Goal: Connect with others: Connect with others

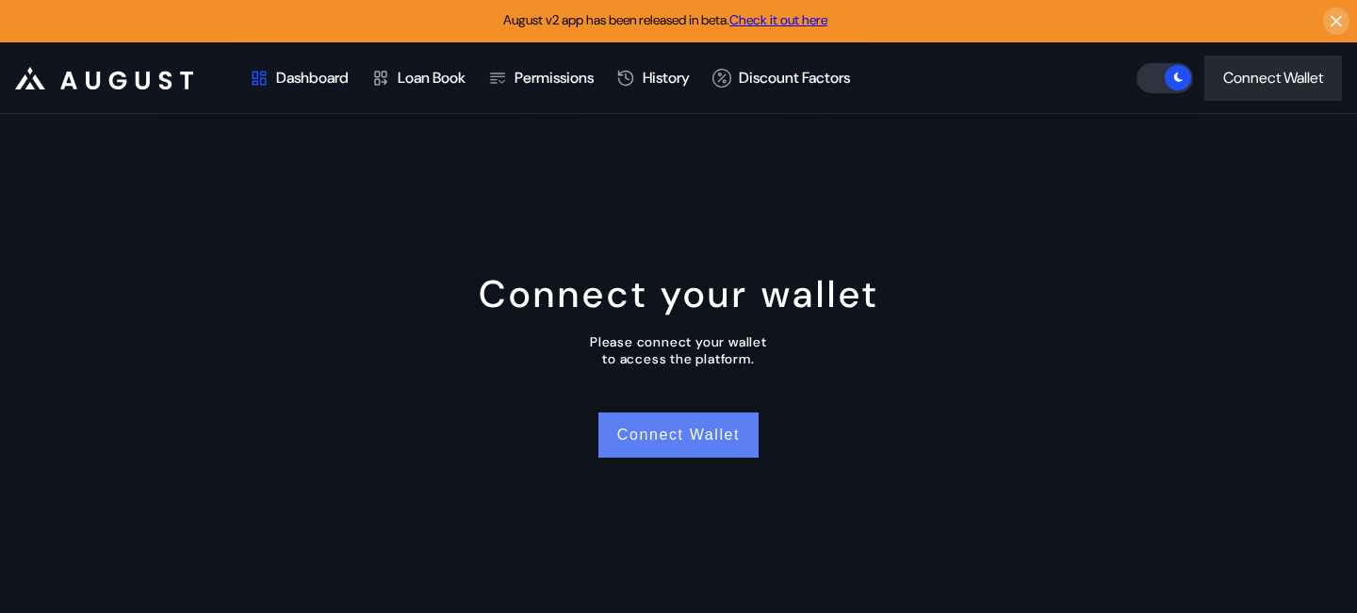
click at [670, 447] on button "Connect Wallet" at bounding box center [678, 435] width 160 height 45
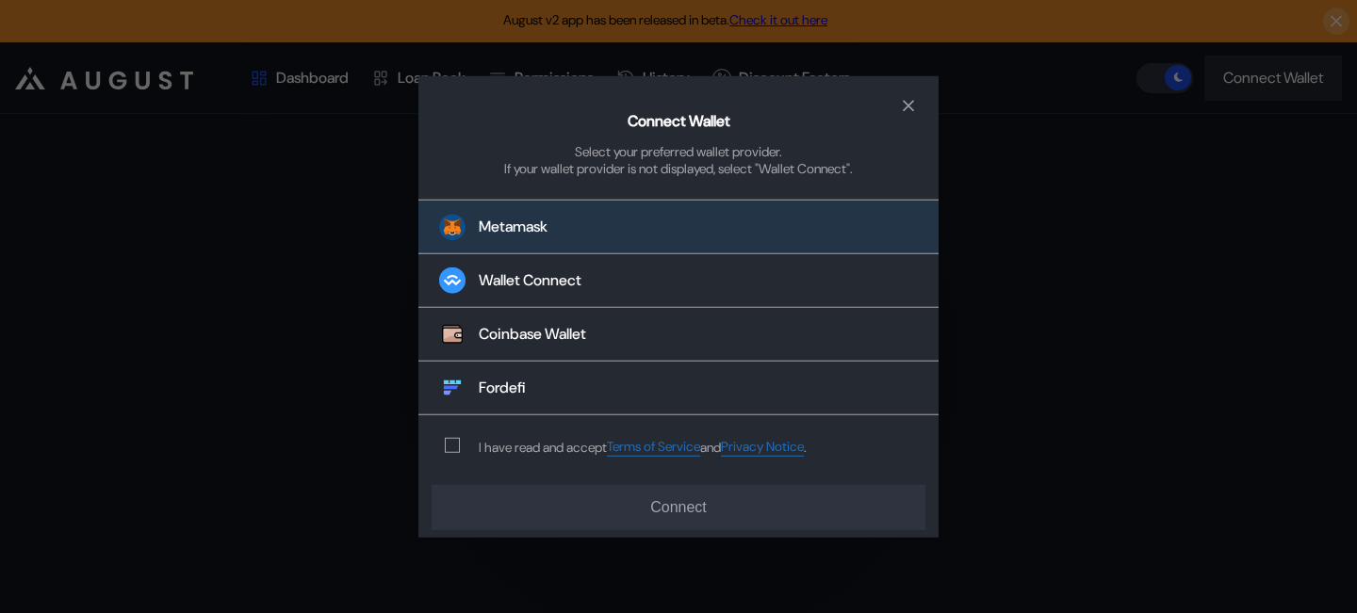
click at [625, 235] on button "Metamask" at bounding box center [678, 227] width 520 height 55
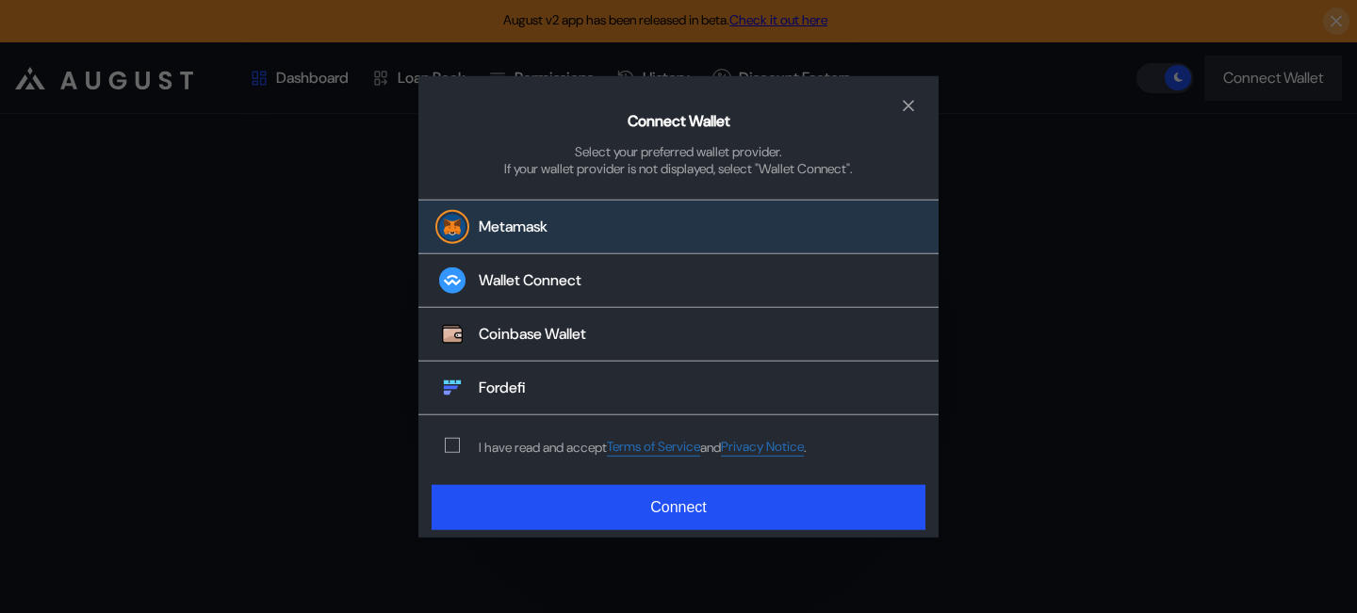
click at [483, 437] on div "I have read and accept Terms of Service and Privacy Notice ." at bounding box center [621, 447] width 407 height 62
click at [469, 447] on div "I have read and accept Terms of Service and Privacy Notice ." at bounding box center [621, 447] width 407 height 62
click at [448, 447] on span "modal" at bounding box center [452, 445] width 13 height 13
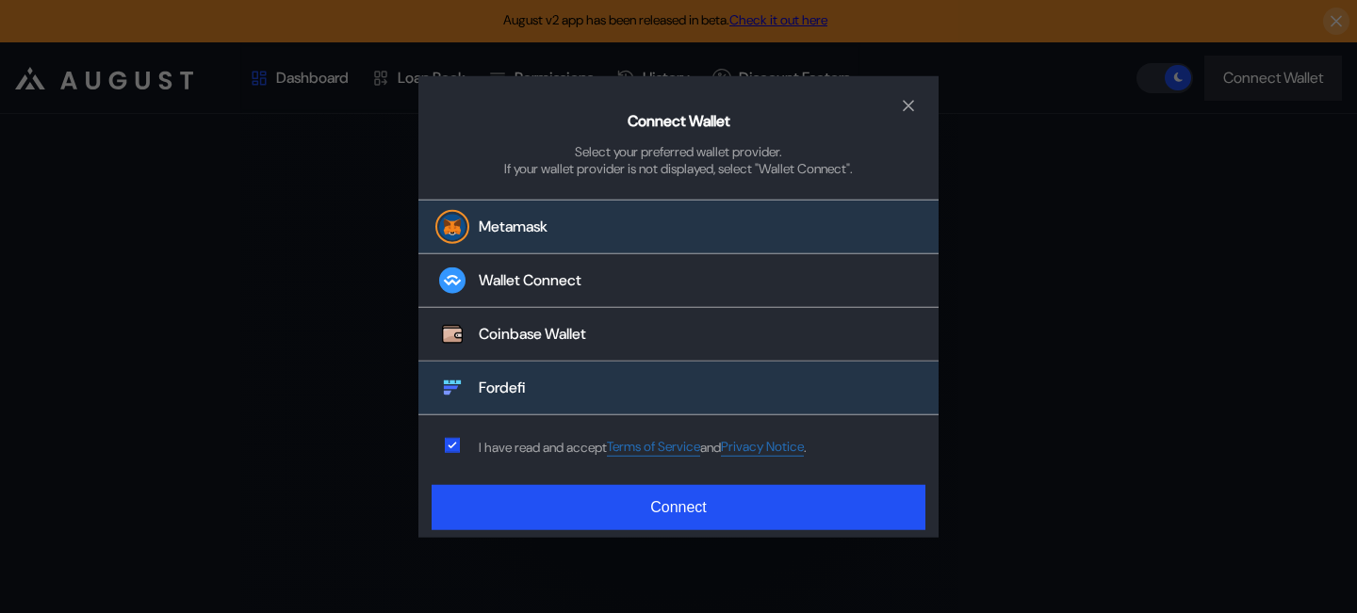
click at [511, 391] on div "Fordefi" at bounding box center [502, 389] width 47 height 20
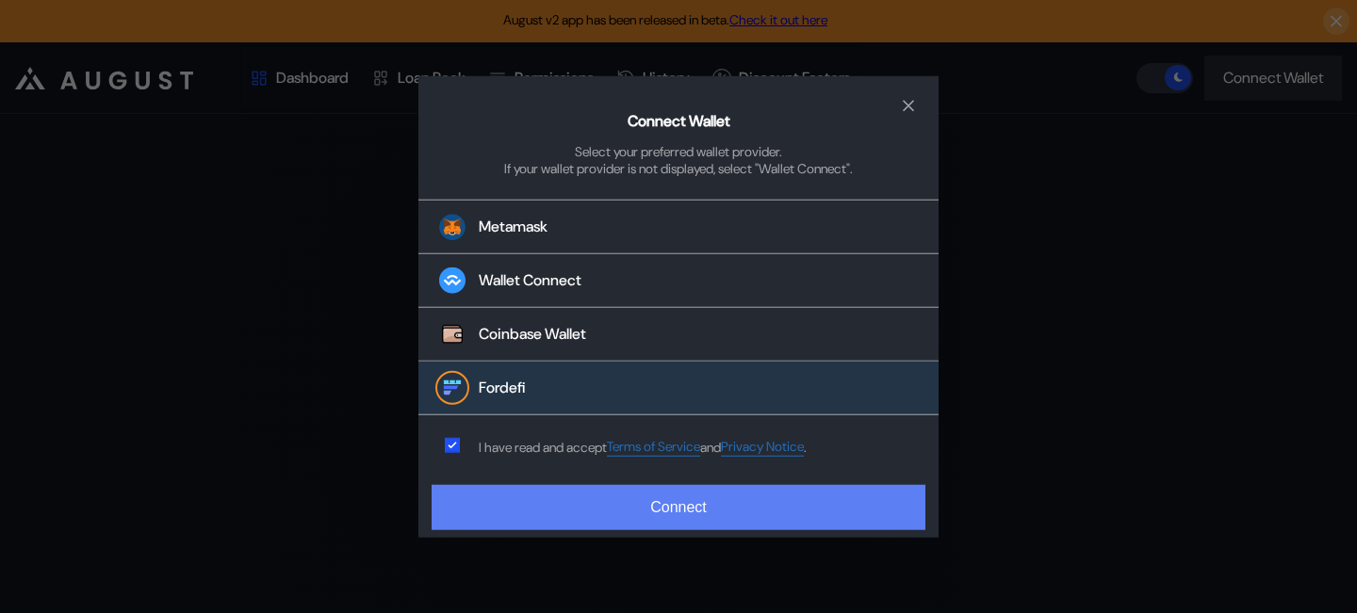
click at [560, 529] on button "Connect" at bounding box center [679, 507] width 494 height 45
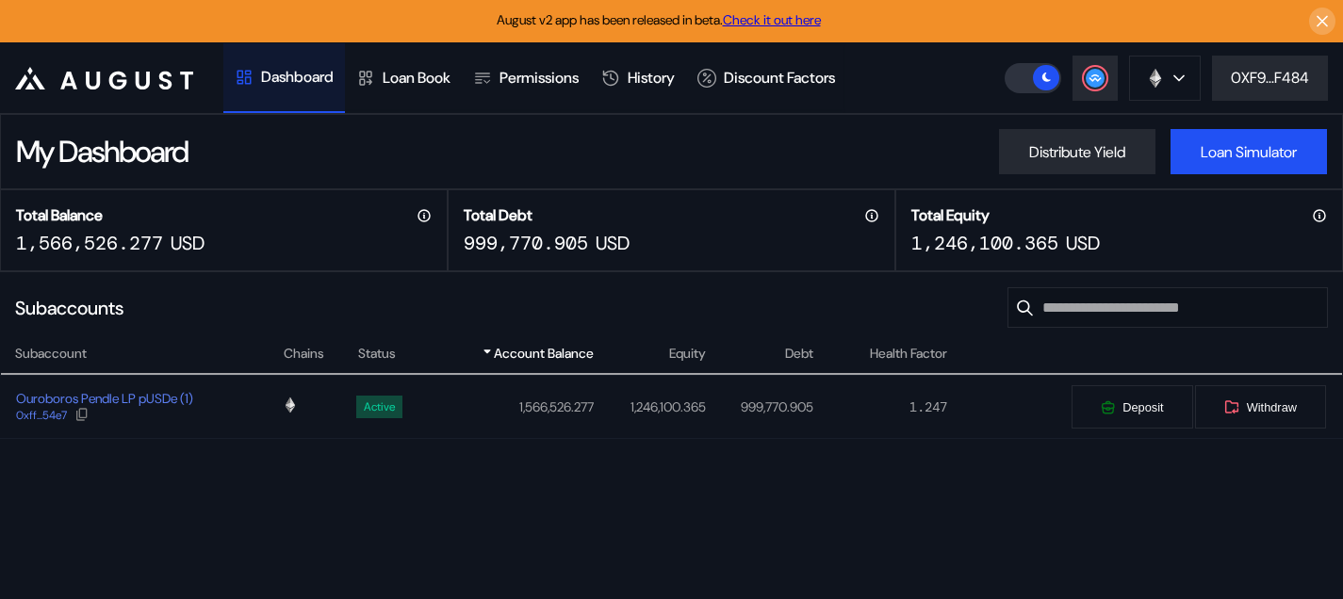
click at [319, 253] on div "Total Balance 1,566,526.277 USD" at bounding box center [224, 230] width 448 height 82
click at [83, 417] on icon at bounding box center [81, 414] width 15 height 15
click at [88, 423] on div at bounding box center [81, 415] width 15 height 17
